Goal: Information Seeking & Learning: Learn about a topic

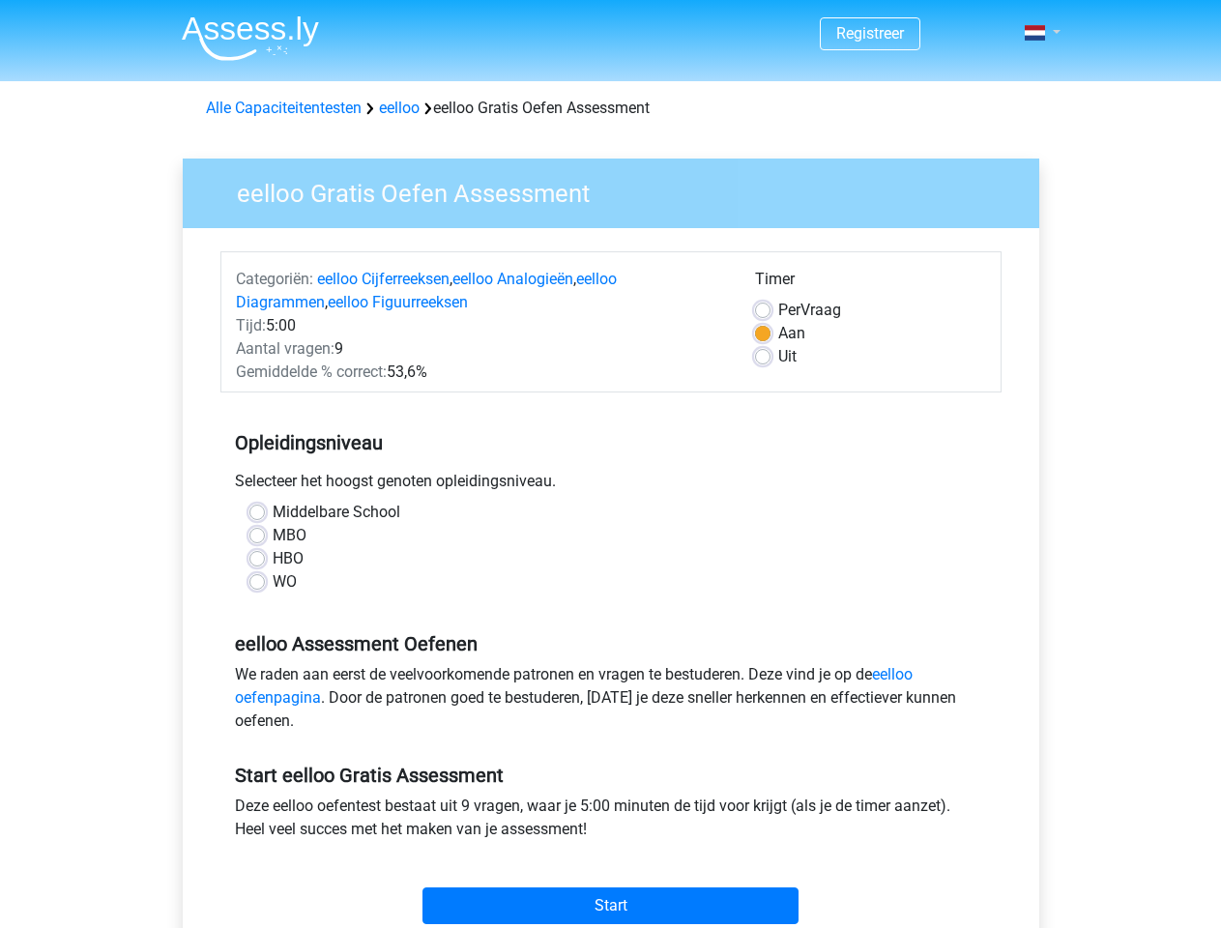
click at [1036, 33] on span at bounding box center [1035, 32] width 20 height 15
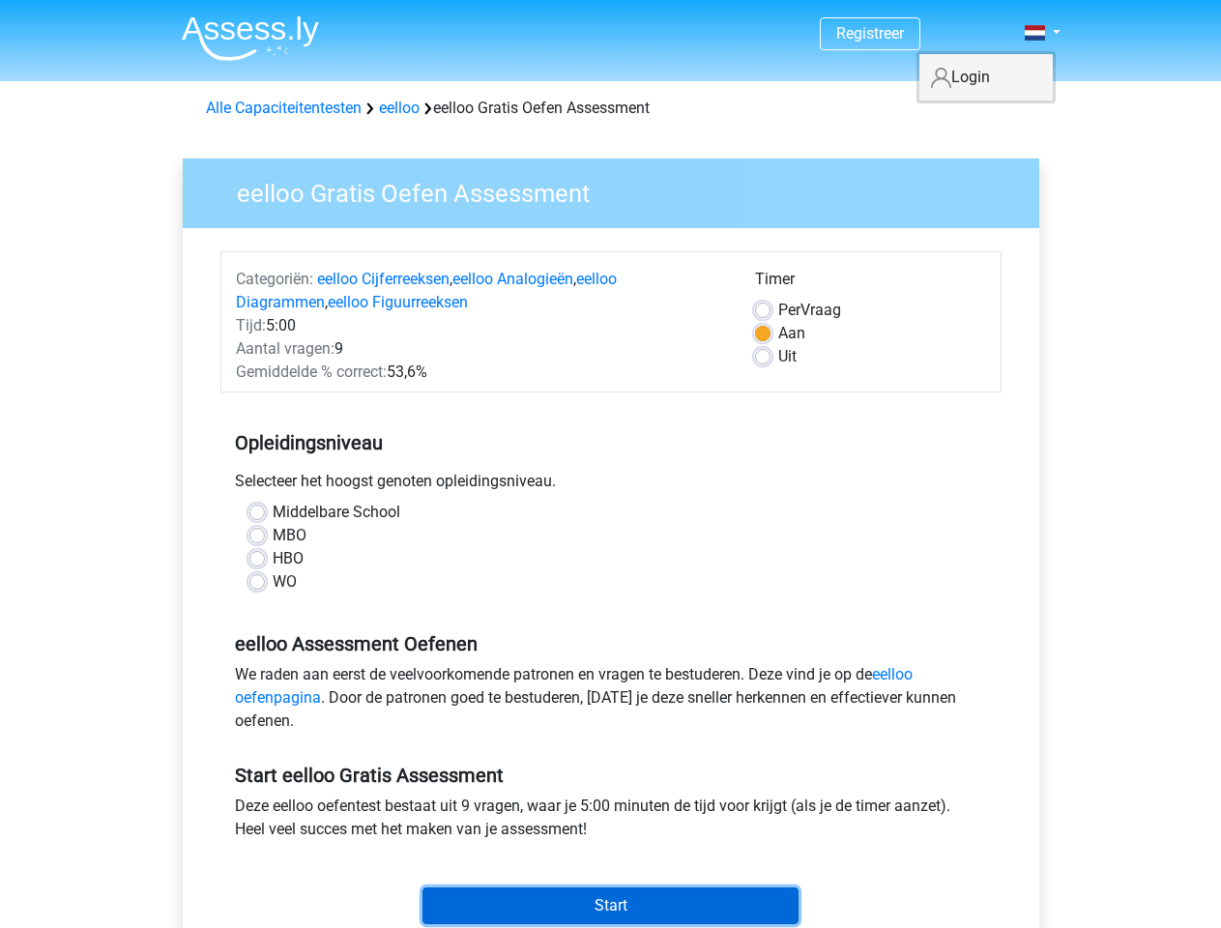
click at [610, 906] on input "Start" at bounding box center [610, 905] width 376 height 37
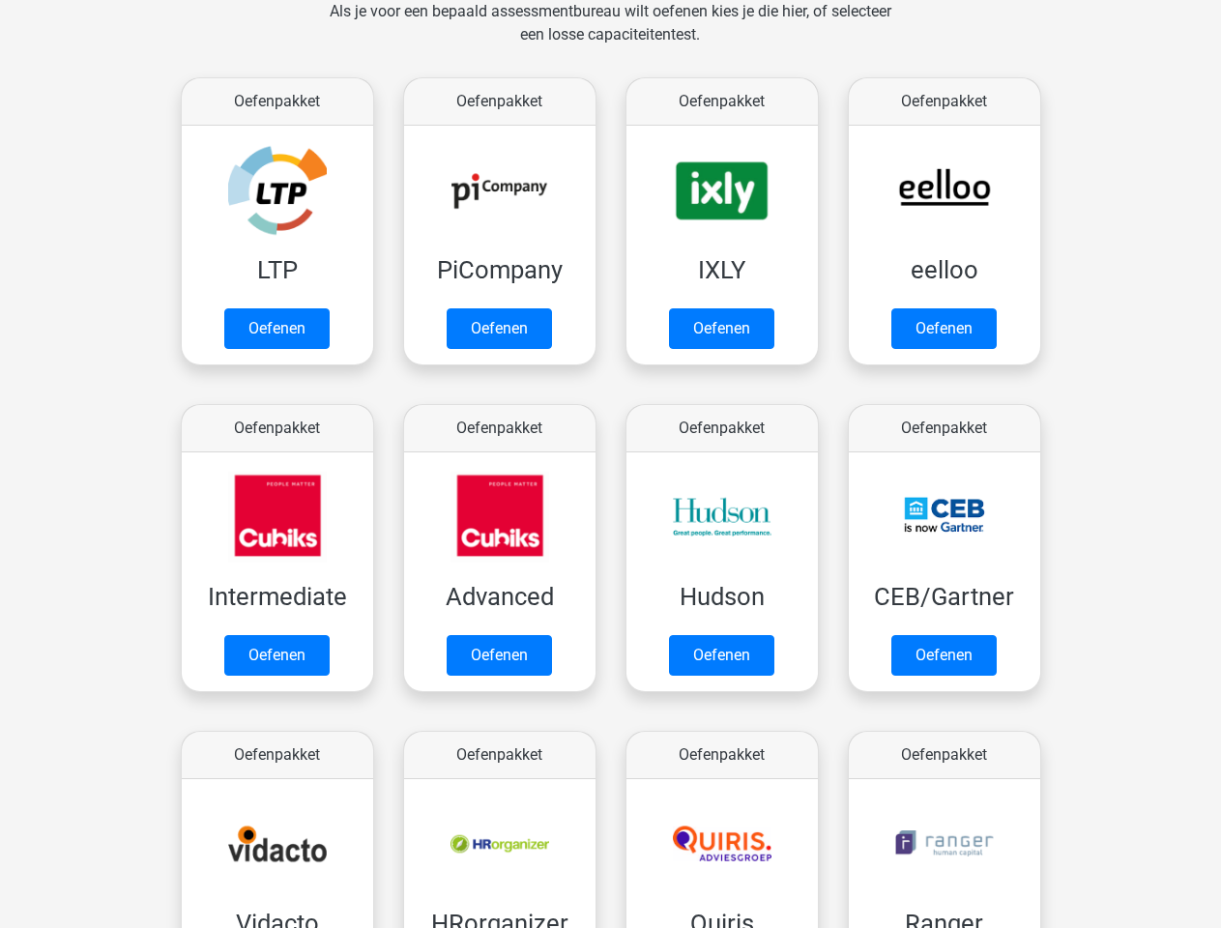
scroll to position [307, 0]
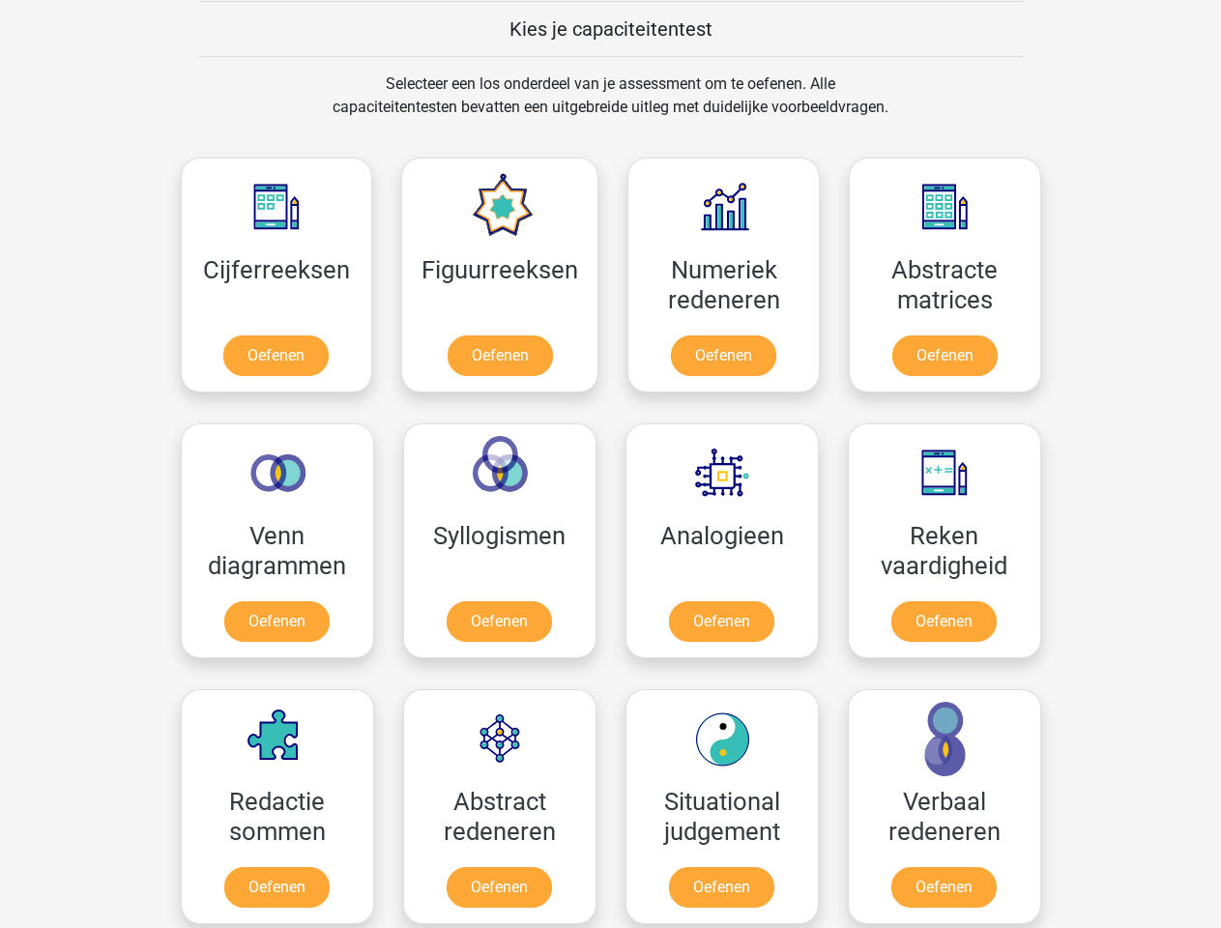
scroll to position [749, 0]
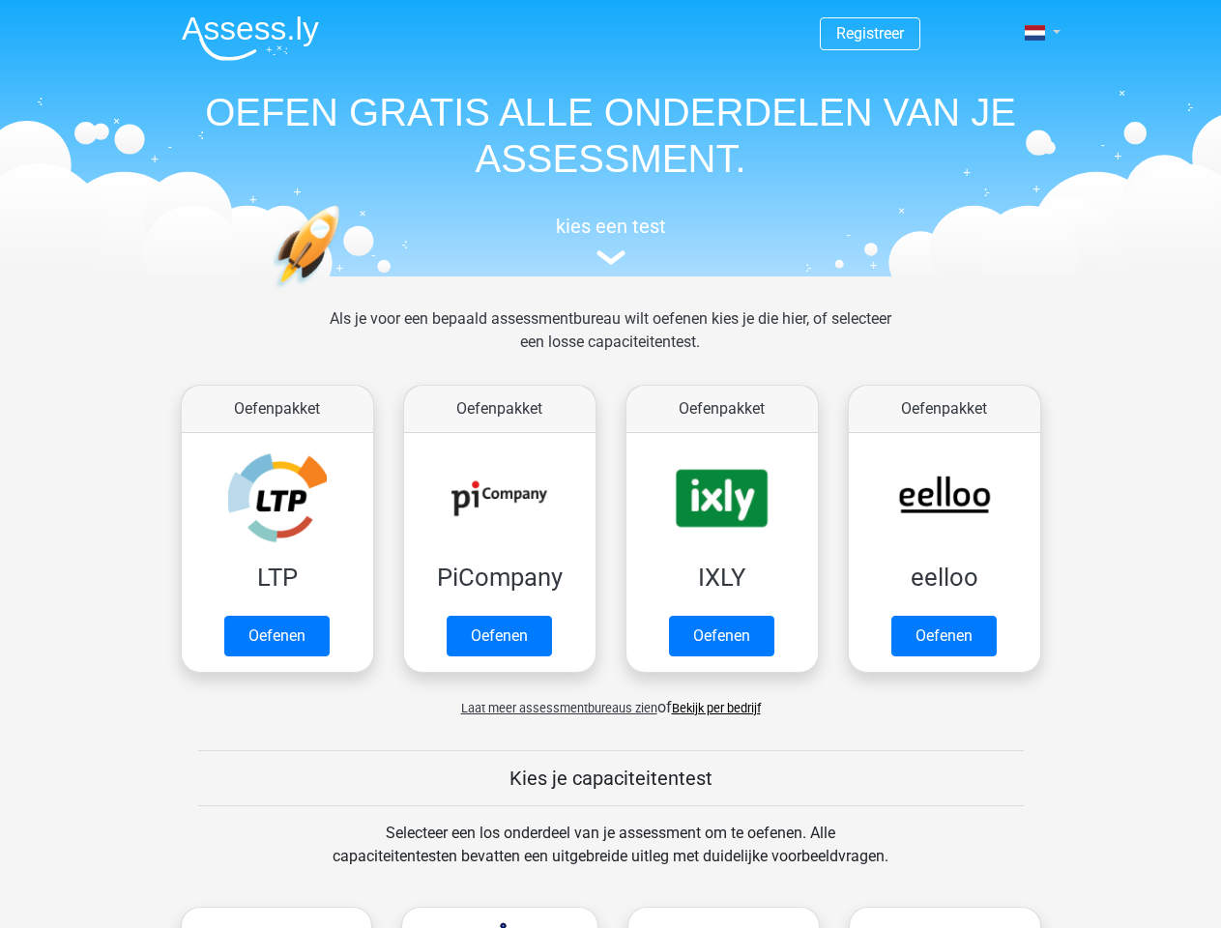
click at [1036, 33] on span at bounding box center [1035, 32] width 20 height 15
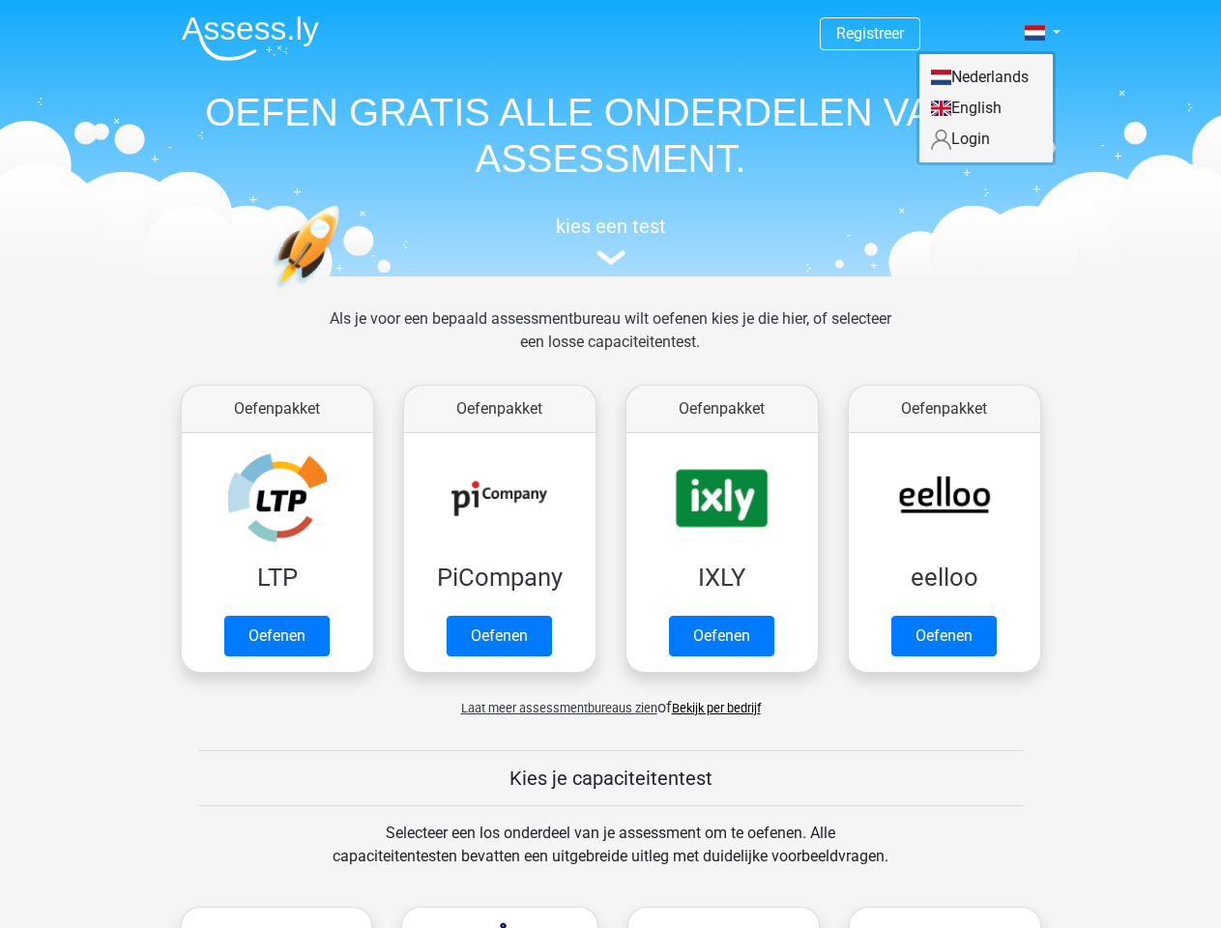
click at [554, 708] on span "Laat meer assessmentbureaus zien" at bounding box center [559, 708] width 196 height 14
